Goal: Information Seeking & Learning: Learn about a topic

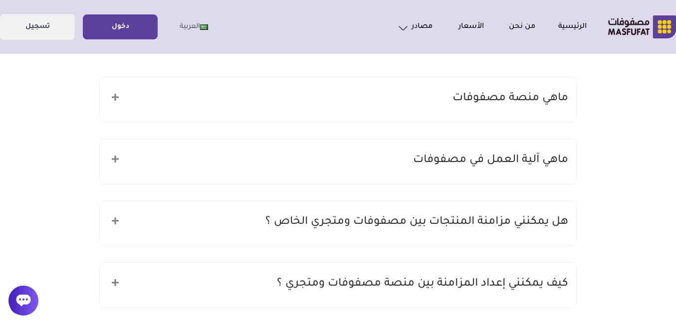
scroll to position [140, 0]
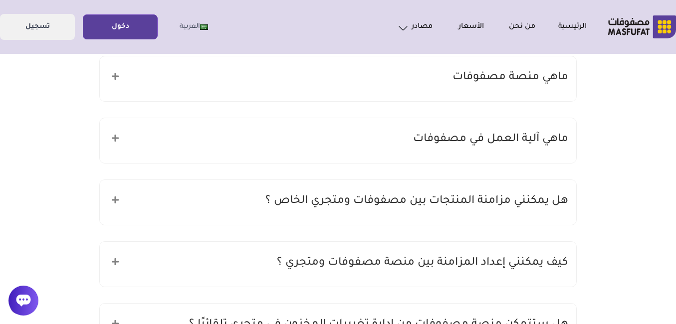
click at [370, 82] on div "ماهي منصة مصفوفات" at bounding box center [338, 78] width 477 height 45
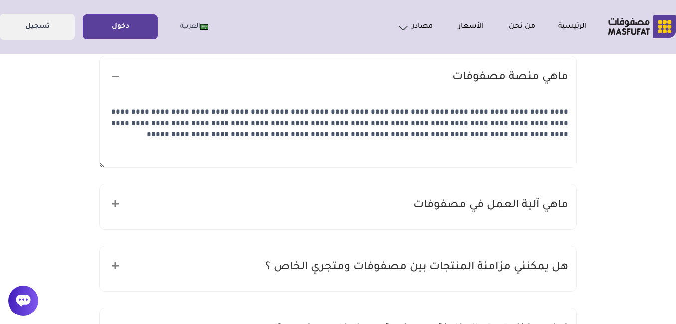
click at [370, 82] on div "ماهي منصة مصفوفات" at bounding box center [338, 78] width 477 height 45
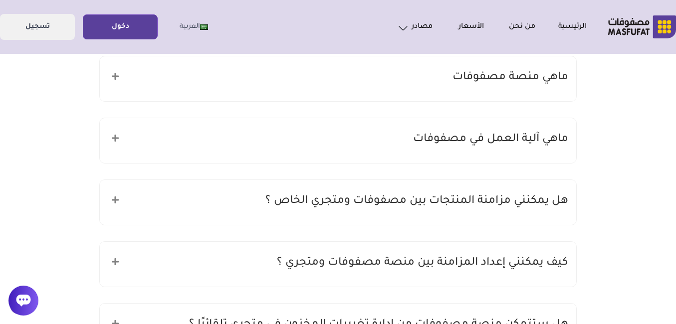
click at [421, 147] on h5 "ماهي آلية العمل في مصفوفات" at bounding box center [490, 139] width 155 height 19
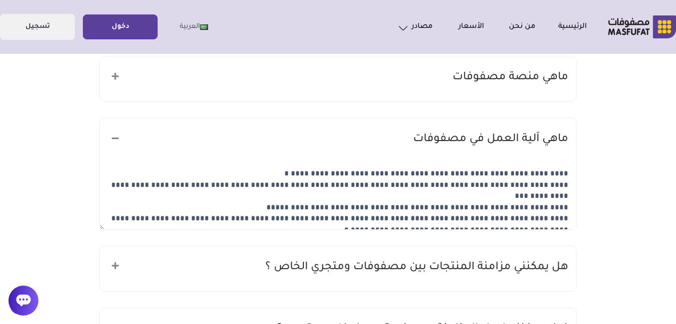
click at [421, 147] on h5 "ماهي آلية العمل في مصفوفات" at bounding box center [490, 139] width 155 height 19
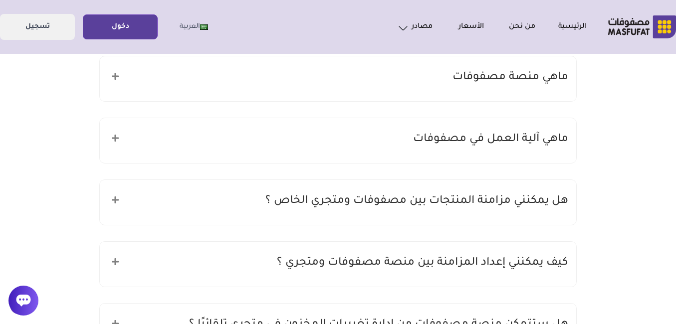
click at [463, 207] on h5 "هل يمكنني مزامنة المنتجات بين مصفوفات ومتجري الخاص ؟" at bounding box center [416, 201] width 303 height 19
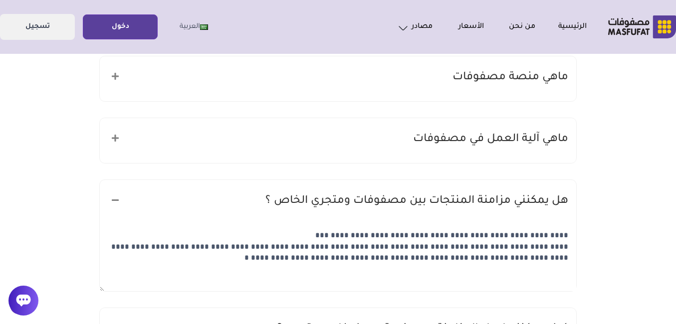
click at [473, 197] on h5 "هل يمكنني مزامنة المنتجات بين مصفوفات ومتجري الخاص ؟" at bounding box center [416, 201] width 303 height 19
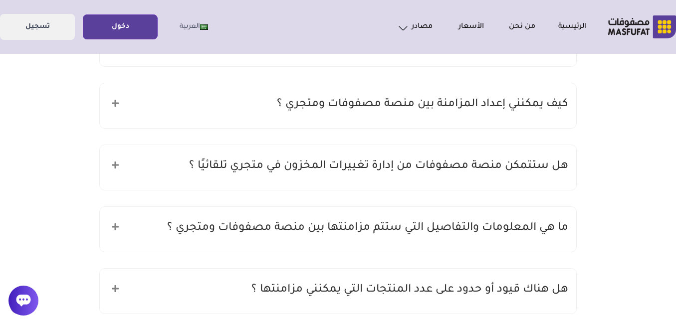
scroll to position [299, 0]
click at [448, 100] on h5 "كيف يمكنني إعداد المزامنة بين منصة مصفوفات ومتجري ؟" at bounding box center [422, 103] width 291 height 19
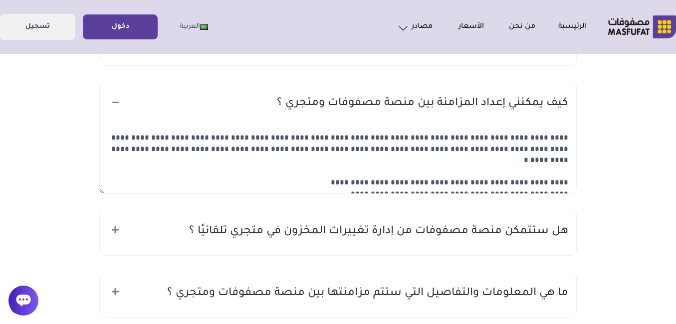
click at [448, 100] on h5 "كيف يمكنني إعداد المزامنة بين منصة مصفوفات ومتجري ؟" at bounding box center [422, 103] width 291 height 19
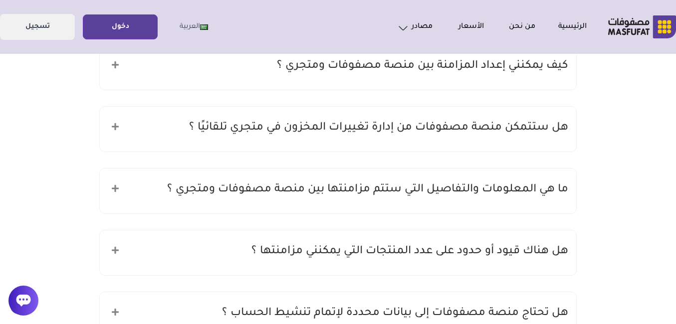
scroll to position [339, 0]
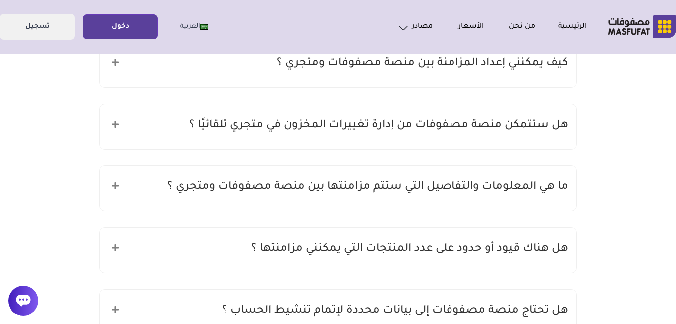
click at [444, 125] on h5 "هل ستتمكن منصة مصفوفات من إدارة تغييرات المخزون في متجري تلقائيًا ؟" at bounding box center [378, 125] width 379 height 19
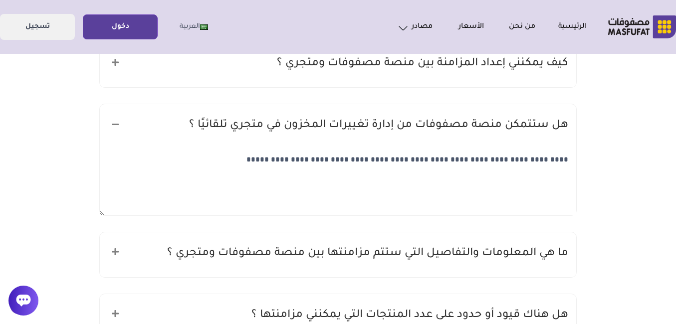
click at [444, 125] on h5 "هل ستتمكن منصة مصفوفات من إدارة تغييرات المخزون في متجري تلقائيًا ؟" at bounding box center [378, 125] width 379 height 19
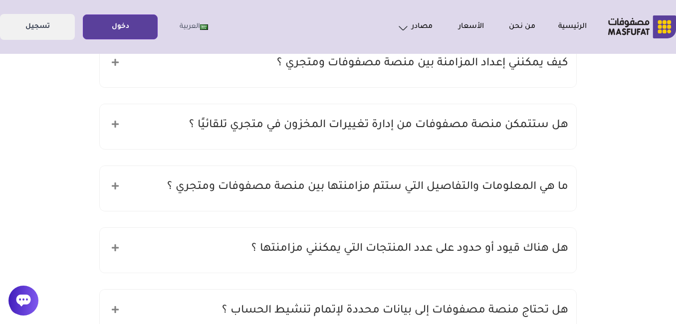
click at [444, 125] on h5 "هل ستتمكن منصة مصفوفات من إدارة تغييرات المخزون في متجري تلقائيًا ؟" at bounding box center [378, 125] width 379 height 19
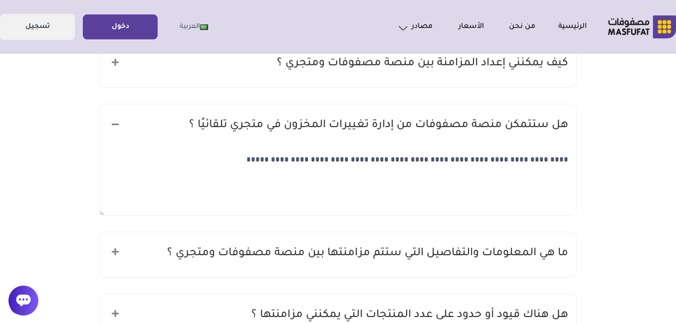
click at [444, 125] on h5 "هل ستتمكن منصة مصفوفات من إدارة تغييرات المخزون في متجري تلقائيًا ؟" at bounding box center [378, 125] width 379 height 19
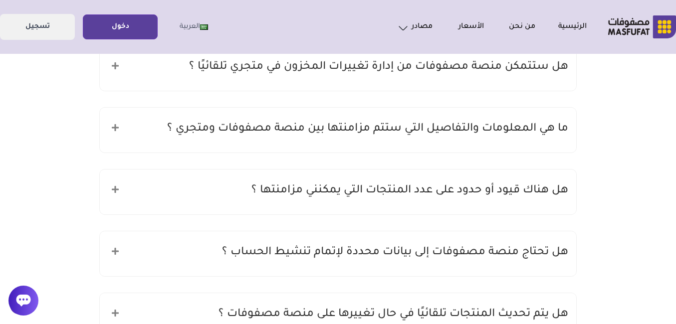
scroll to position [399, 0]
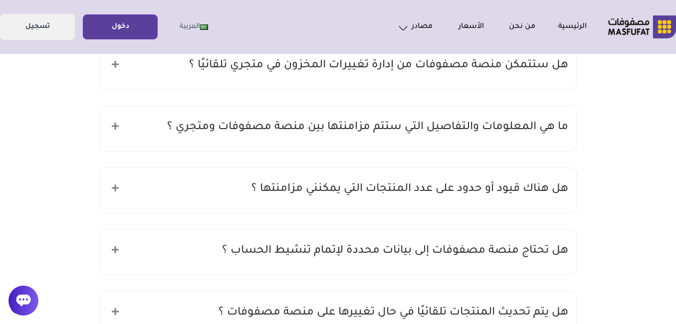
click at [463, 130] on h5 "ما هي المعلومات والتفاصيل التي ستتم مزامنتها بين منصة مصفوفات ومتجري ؟" at bounding box center [367, 127] width 401 height 19
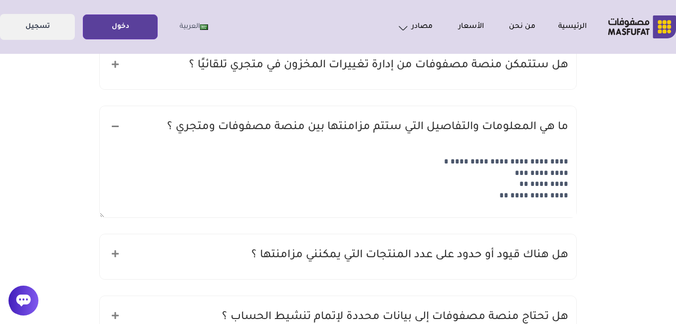
click at [445, 127] on h5 "ما هي المعلومات والتفاصيل التي ستتم مزامنتها بين منصة مصفوفات ومتجري ؟" at bounding box center [367, 127] width 401 height 19
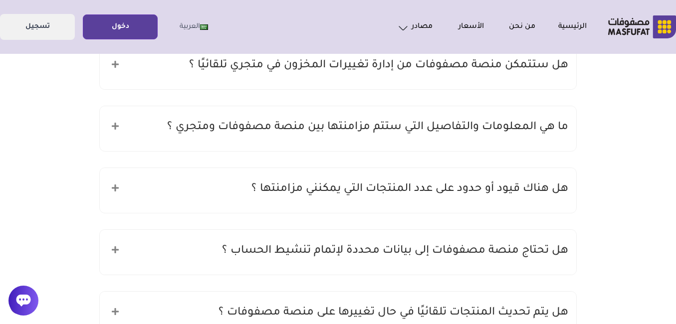
click at [450, 189] on h5 "هل هناك قيود أو حدود على عدد المنتجات التي يمكنني مزامنتها ؟" at bounding box center [409, 189] width 317 height 19
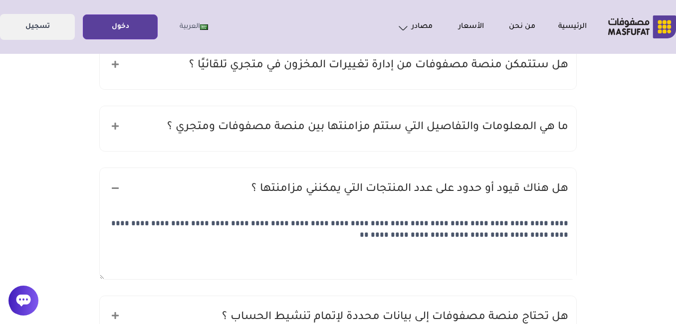
click at [450, 189] on h5 "هل هناك قيود أو حدود على عدد المنتجات التي يمكنني مزامنتها ؟" at bounding box center [409, 189] width 317 height 19
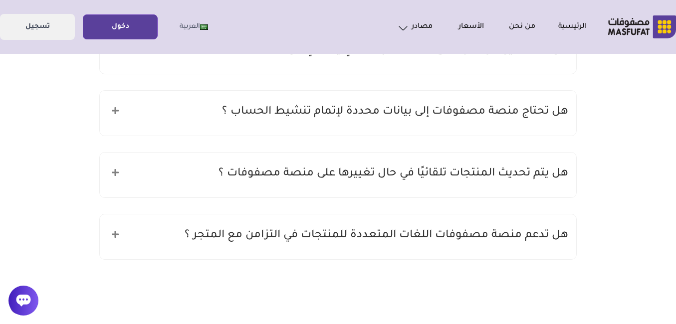
scroll to position [539, 0]
click at [395, 112] on h5 "هل تحتاج منصة مصفوفات إلى بيانات محددة لإتمام تنشيط الحساب ؟" at bounding box center [395, 111] width 346 height 19
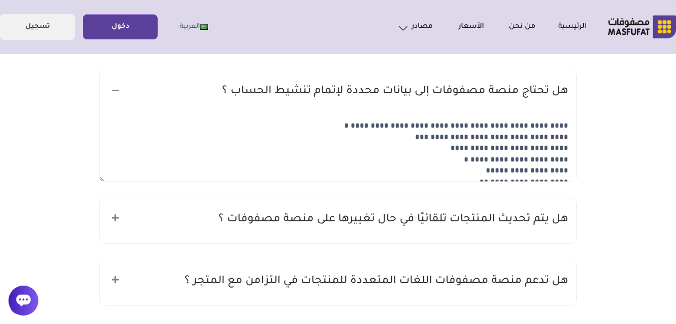
scroll to position [579, 0]
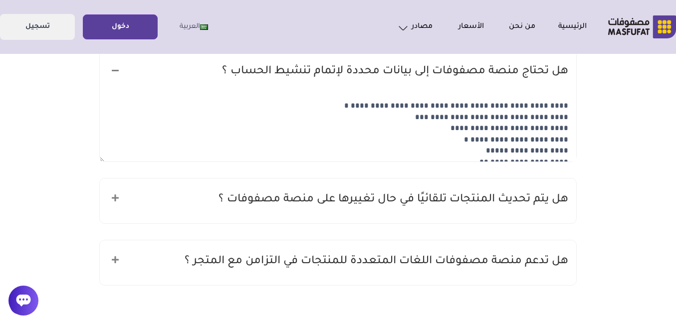
click at [405, 125] on textarea "**********" at bounding box center [338, 128] width 477 height 66
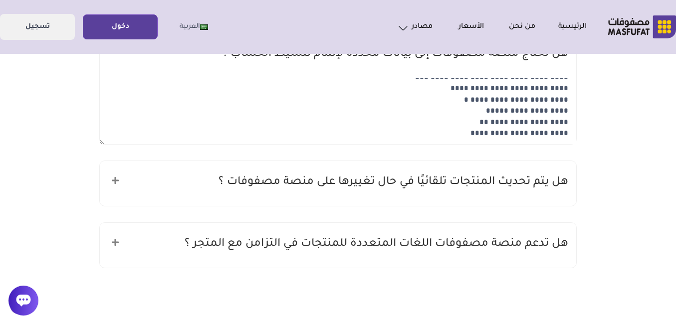
scroll to position [599, 0]
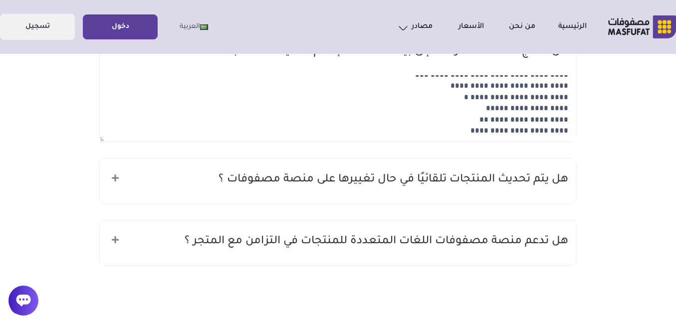
click at [409, 177] on h5 "هل يتم تحديث المنتجات تلقائيًا في حال تغييرها على منصة مصفوفات ؟" at bounding box center [394, 180] width 350 height 19
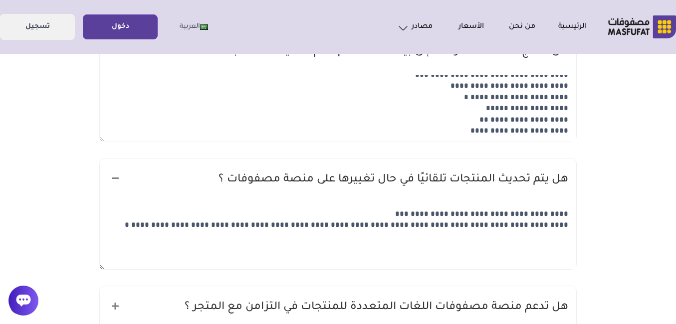
click at [409, 177] on h5 "هل يتم تحديث المنتجات تلقائيًا في حال تغييرها على منصة مصفوفات ؟" at bounding box center [394, 180] width 350 height 19
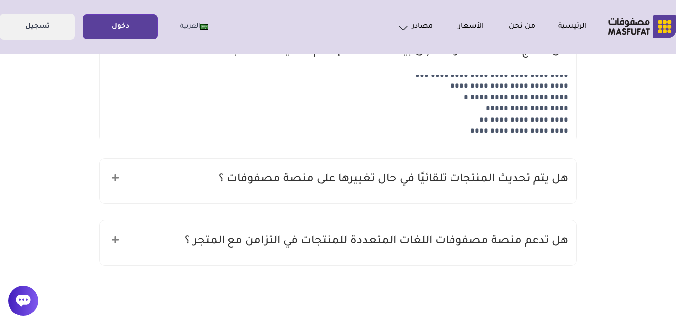
click at [421, 242] on h5 "هل تدعم منصة مصفوفات اللغات المتعددة للمنتجات في التزامن مع المتجر ؟" at bounding box center [377, 242] width 384 height 19
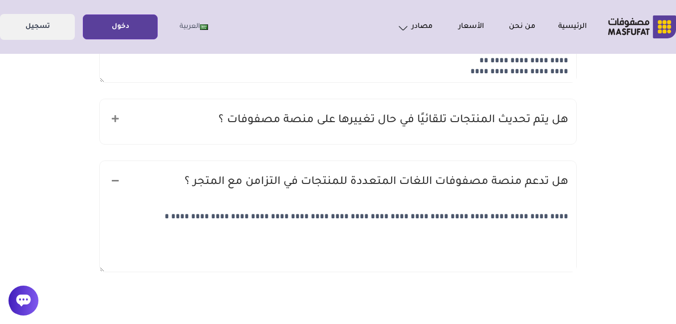
scroll to position [659, 0]
click at [396, 175] on h5 "هل تدعم منصة مصفوفات اللغات المتعددة للمنتجات في التزامن مع المتجر ؟" at bounding box center [377, 182] width 384 height 19
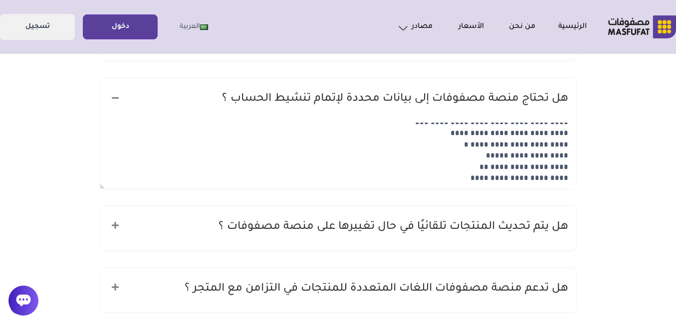
scroll to position [519, 0]
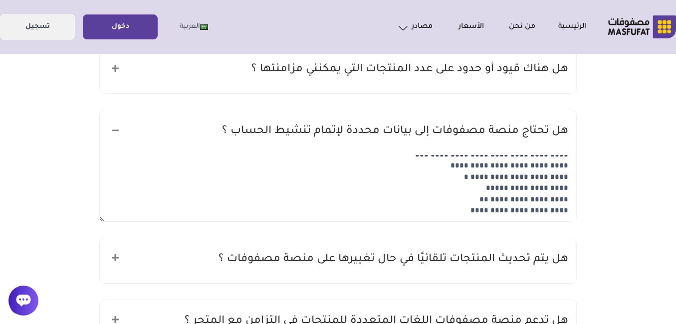
click at [395, 131] on h5 "هل تحتاج منصة مصفوفات إلى بيانات محددة لإتمام تنشيط الحساب ؟" at bounding box center [395, 131] width 346 height 19
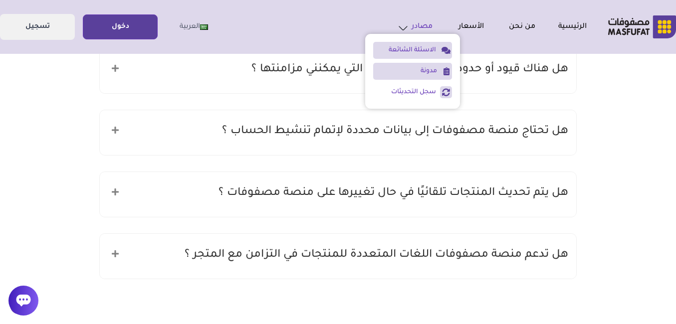
click at [433, 72] on link "مدونة" at bounding box center [405, 71] width 64 height 9
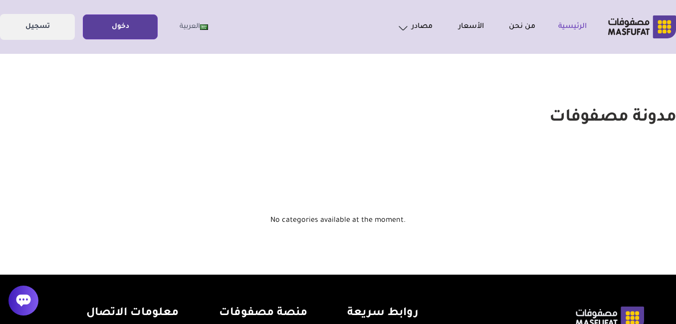
click at [578, 28] on link "الرئيسية" at bounding box center [560, 27] width 51 height 12
